Goal: Navigation & Orientation: Find specific page/section

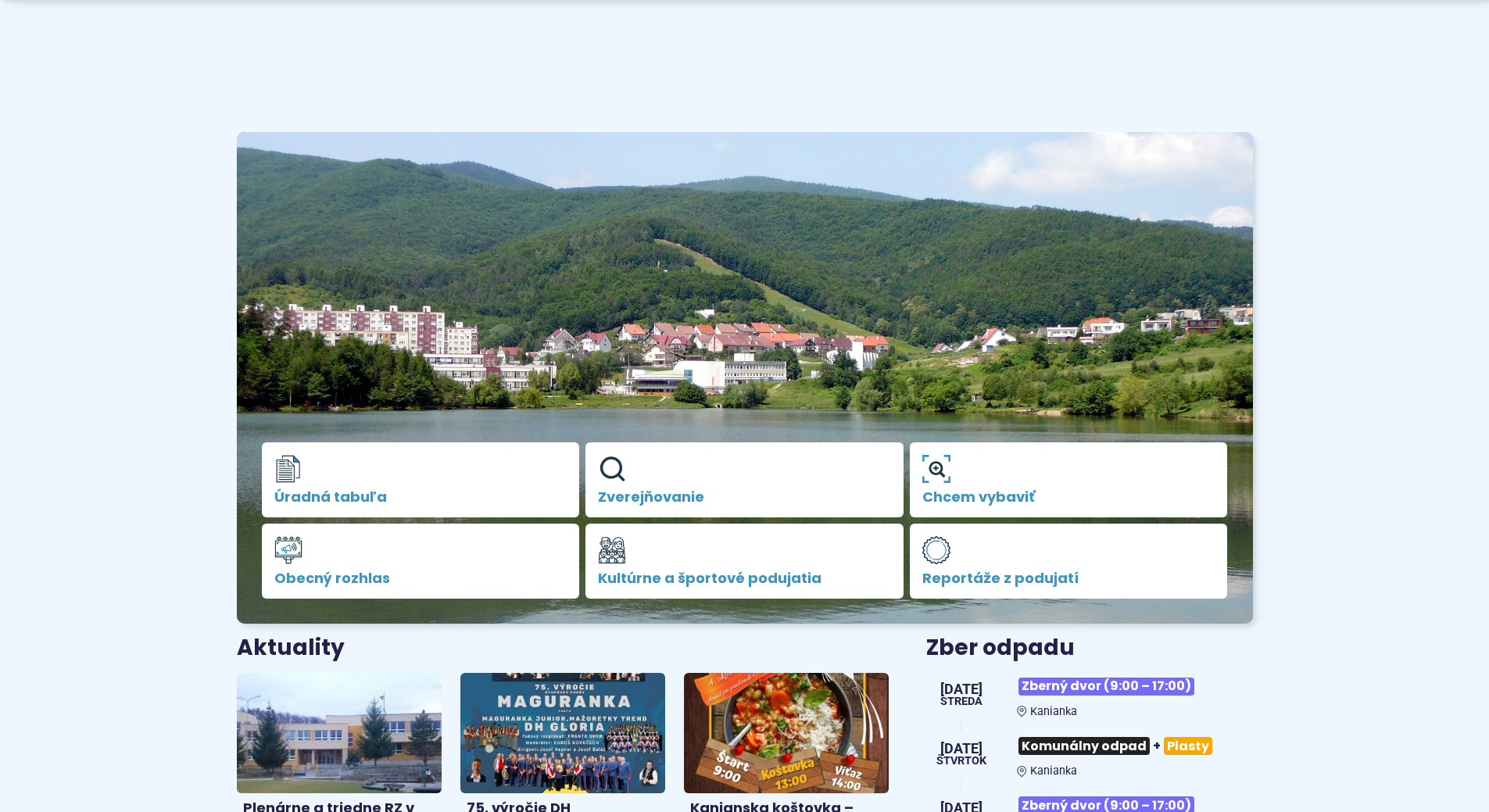
scroll to position [469, 0]
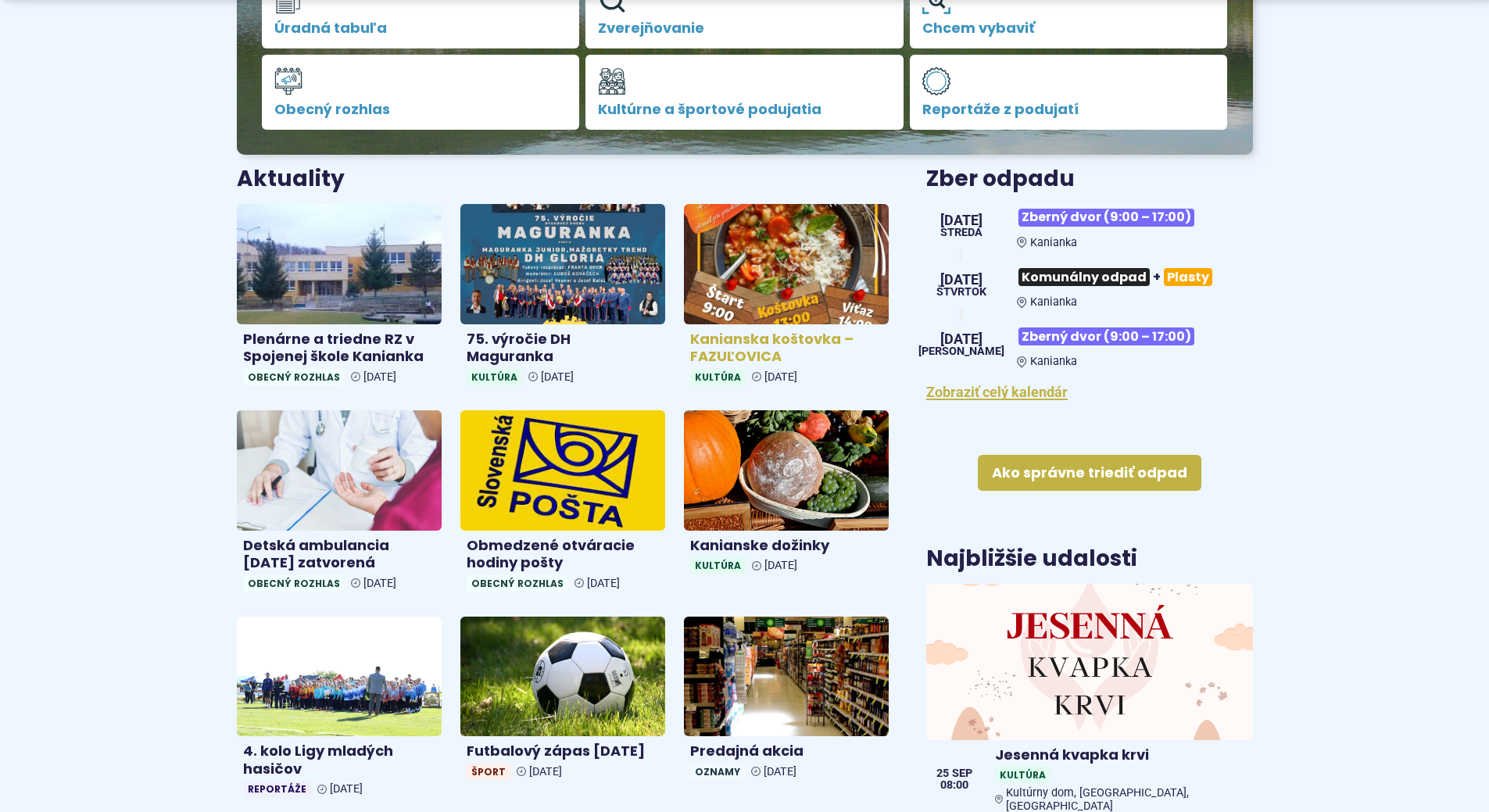
click at [876, 276] on img at bounding box center [786, 263] width 236 height 139
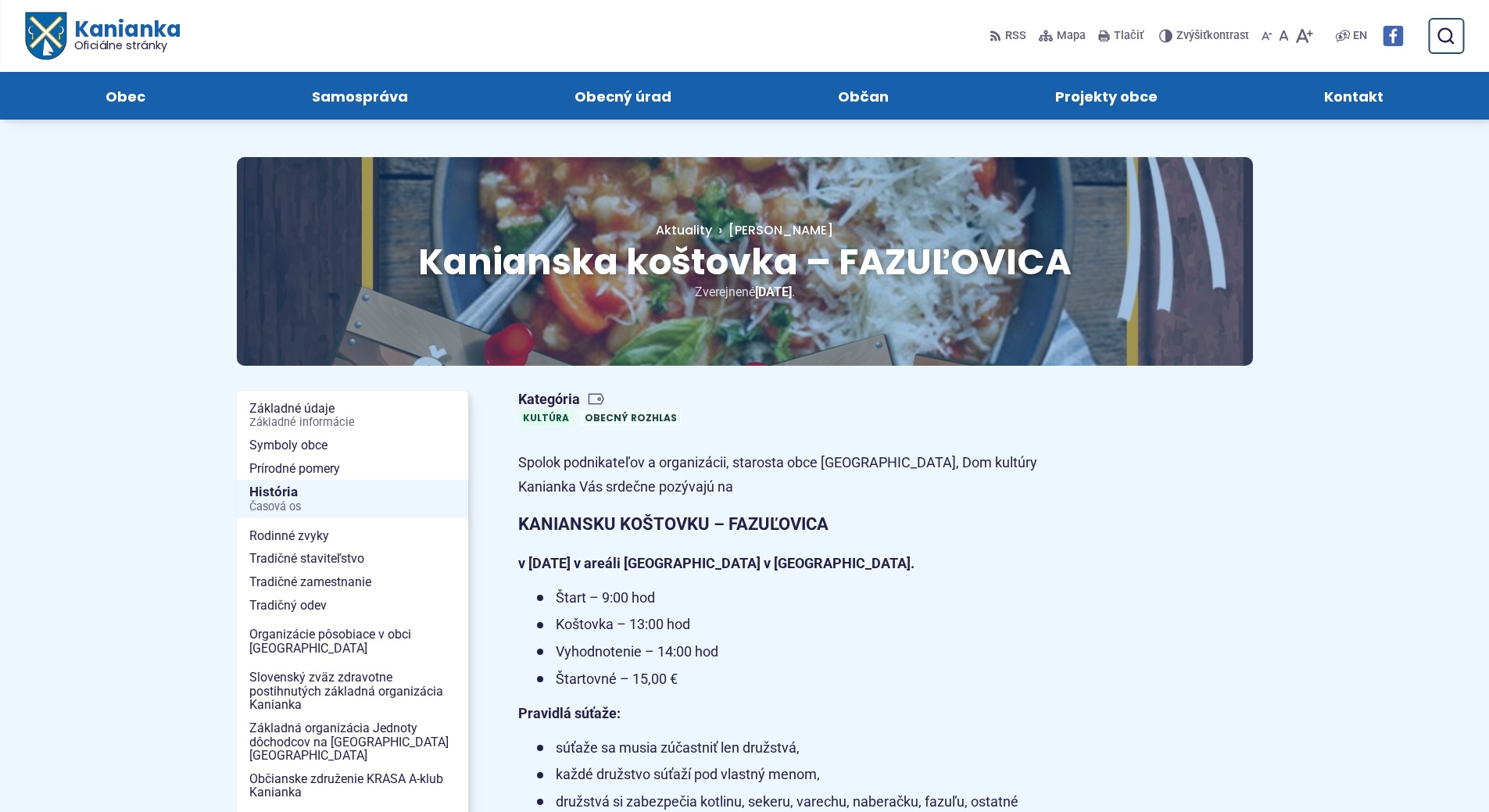
click at [150, 32] on span "Kanianka Oficiálne stránky" at bounding box center [123, 35] width 114 height 33
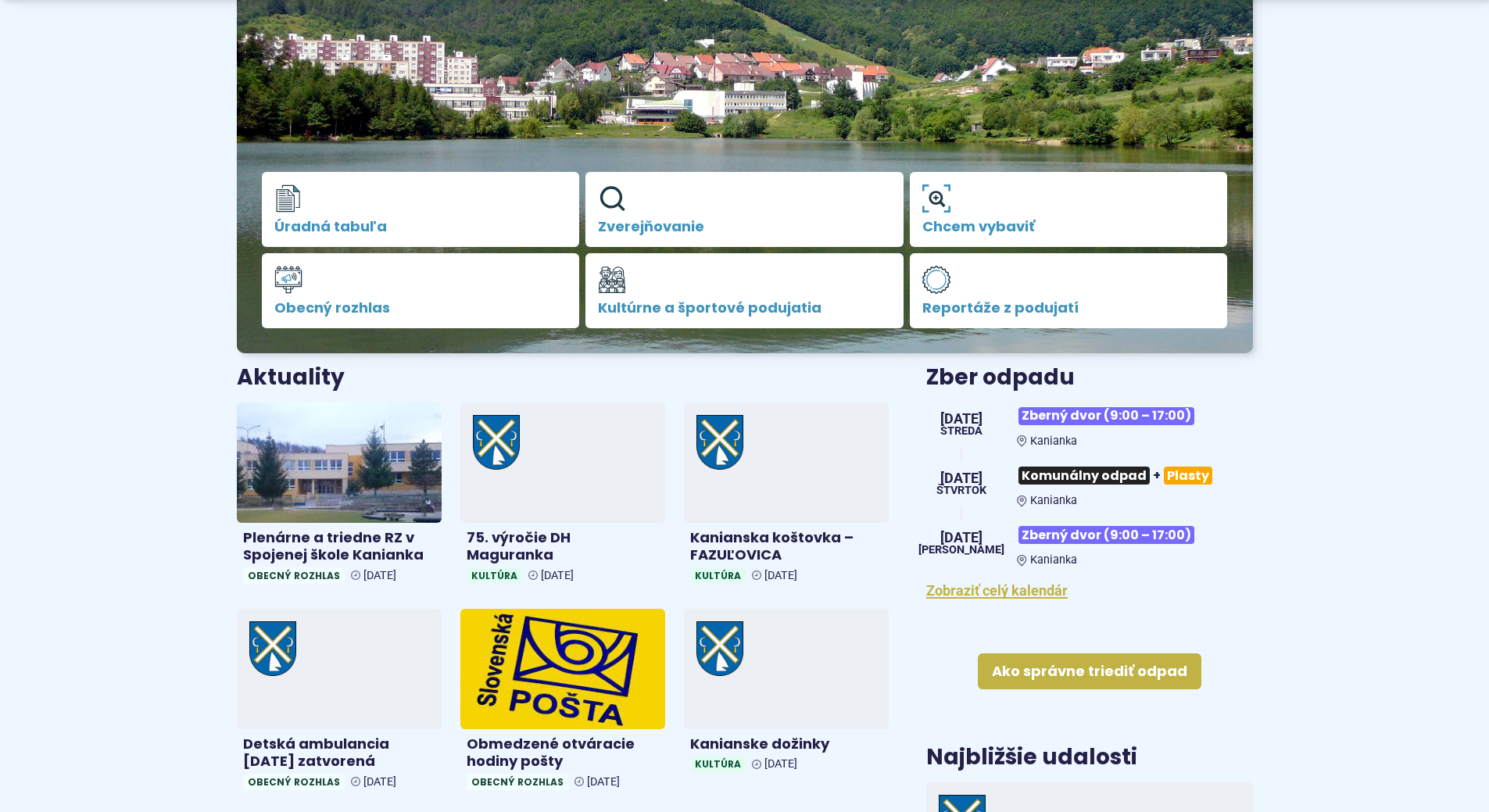
scroll to position [312, 0]
